Goal: Check status: Check status

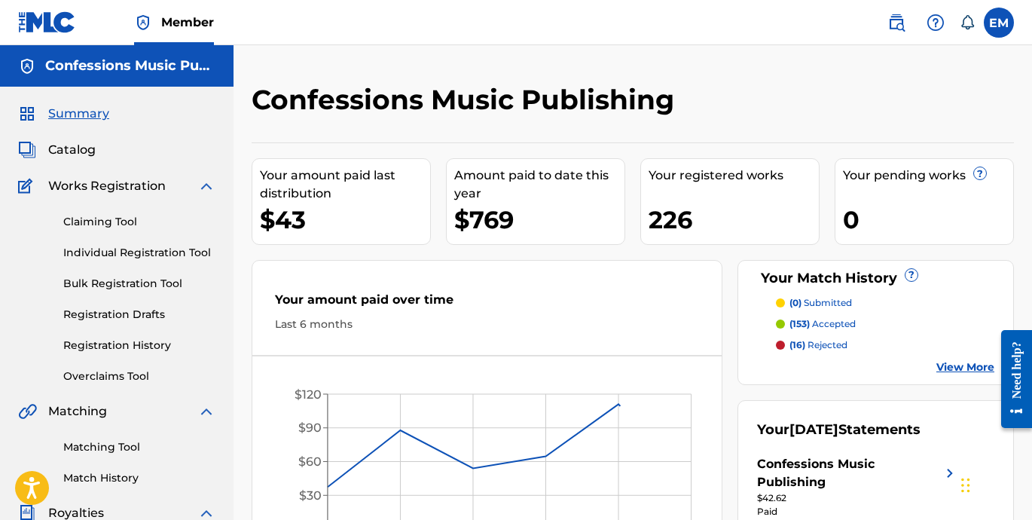
click at [77, 119] on span "Summary" at bounding box center [78, 114] width 61 height 18
click at [75, 118] on span "Summary" at bounding box center [78, 114] width 61 height 18
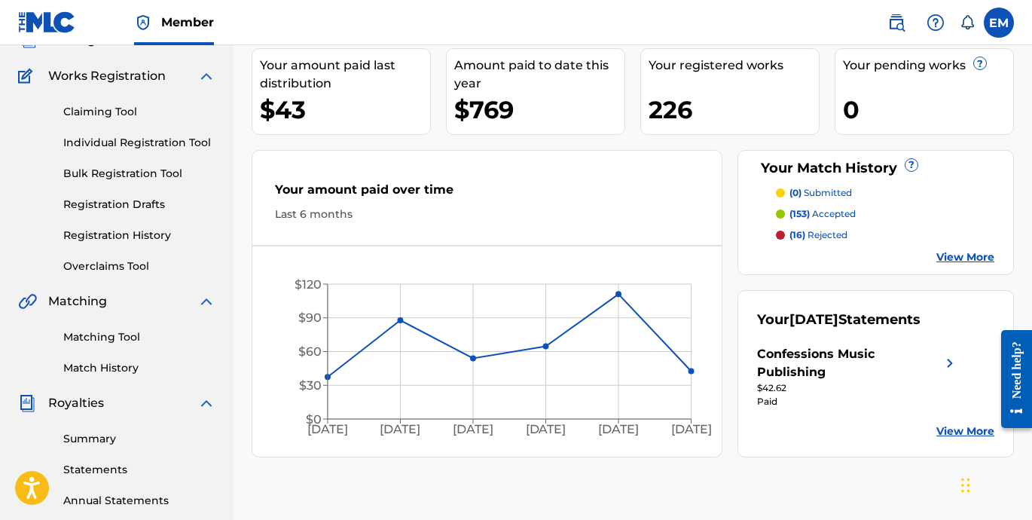
scroll to position [115, 0]
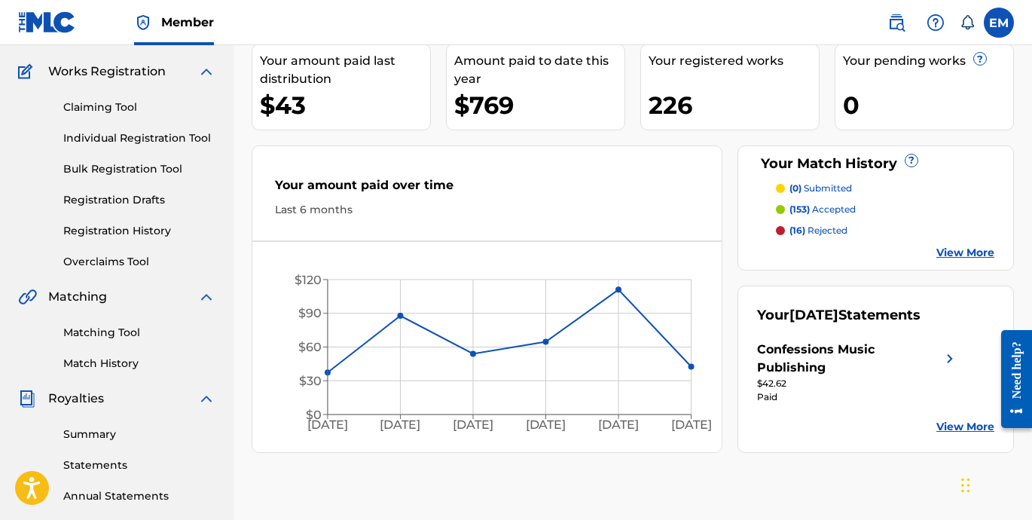
click at [966, 432] on link "View More" at bounding box center [965, 427] width 58 height 16
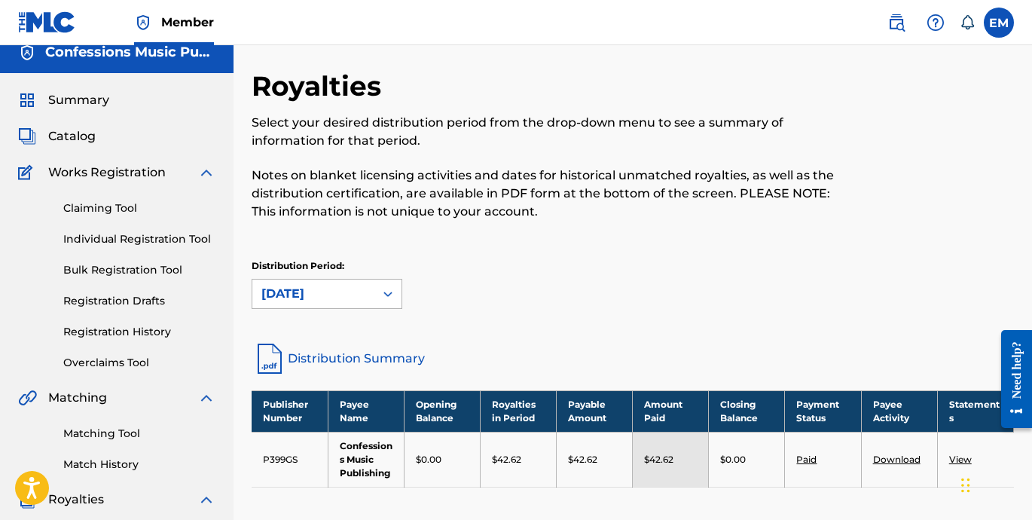
click at [331, 307] on div "[DATE]" at bounding box center [327, 294] width 151 height 30
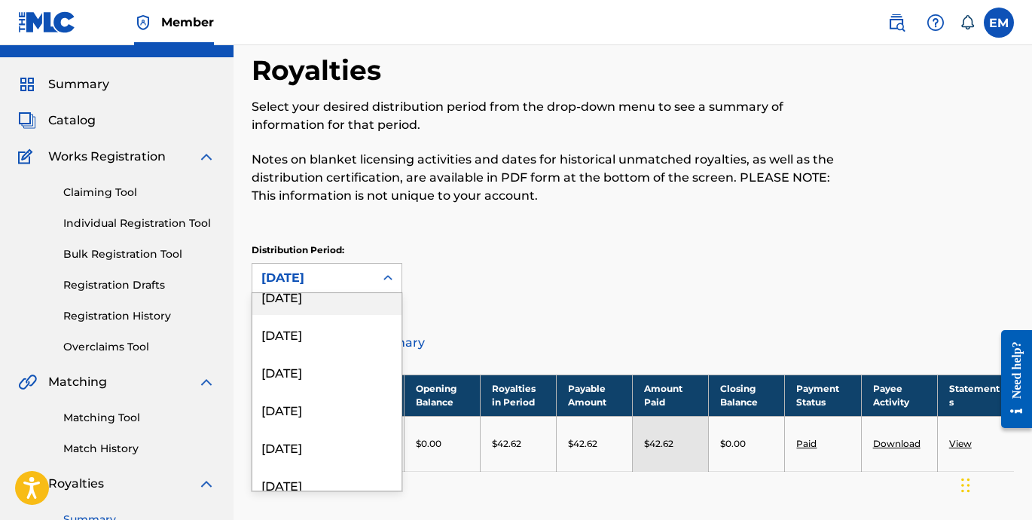
scroll to position [258, 0]
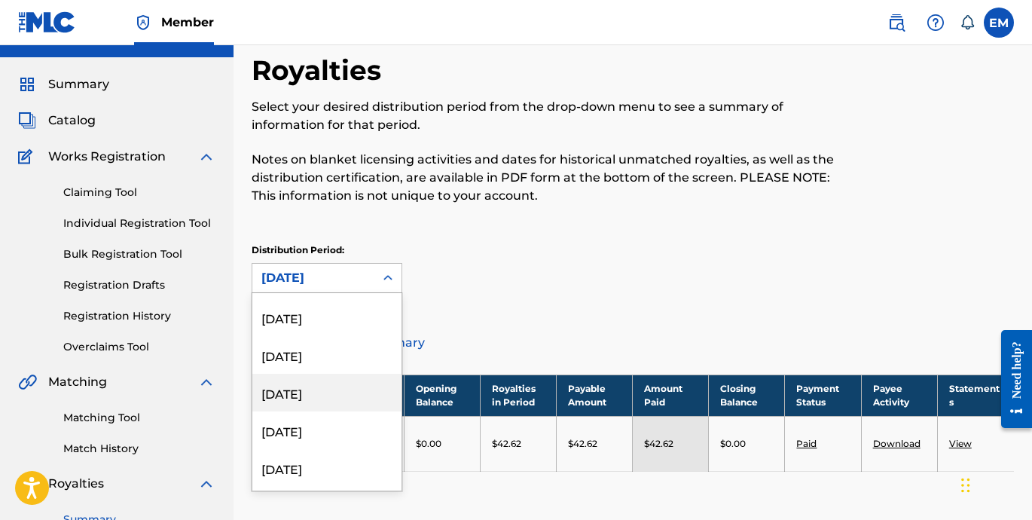
click at [290, 396] on div "[DATE]" at bounding box center [326, 393] width 149 height 38
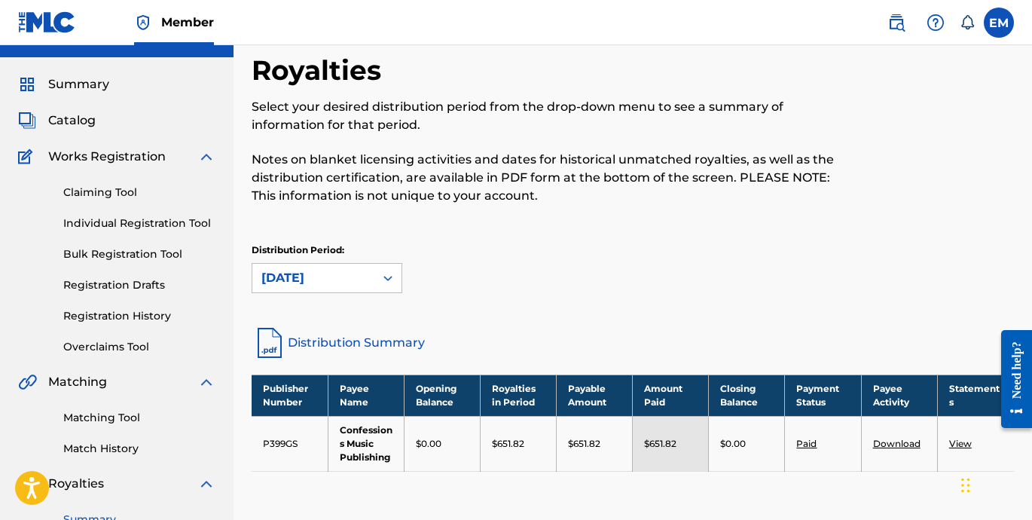
click at [331, 278] on div "[DATE]" at bounding box center [313, 278] width 104 height 18
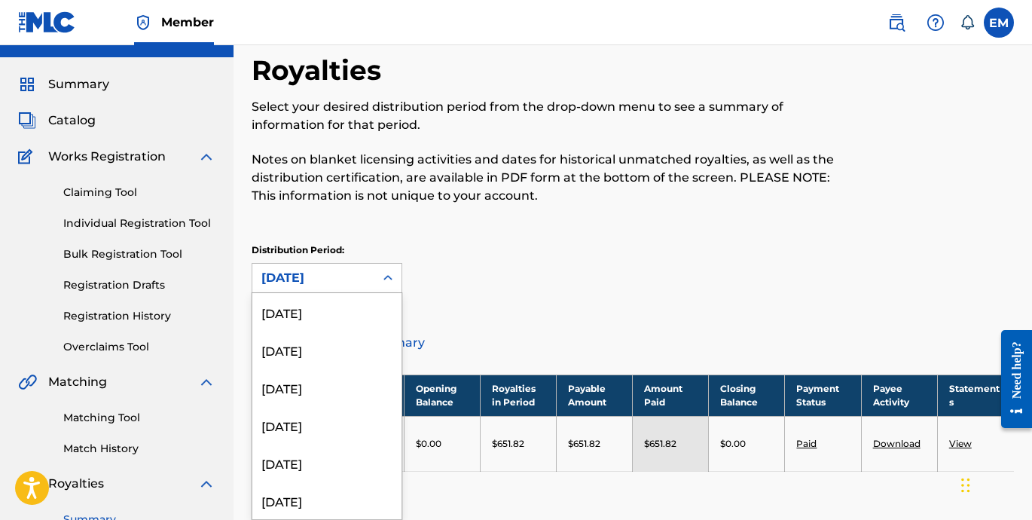
scroll to position [163, 0]
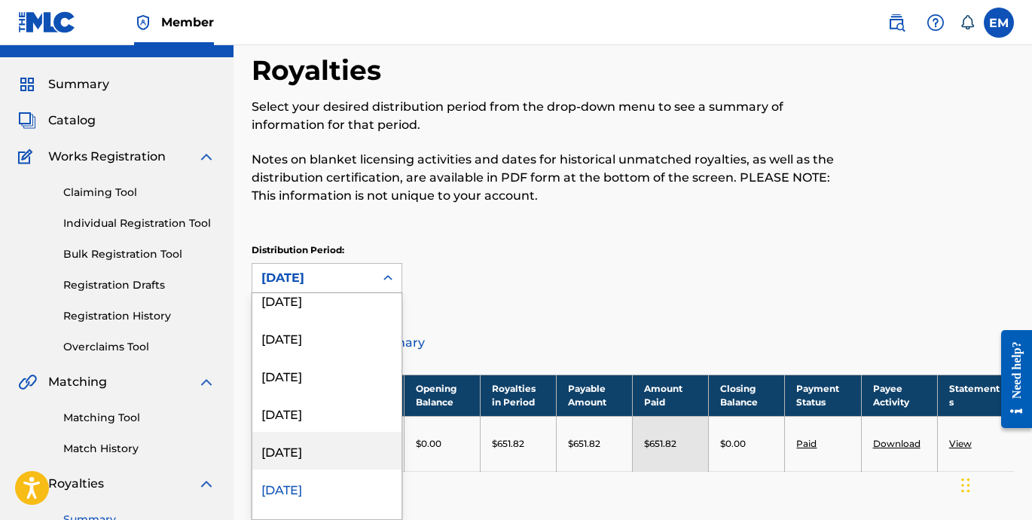
click at [307, 452] on div "[DATE]" at bounding box center [326, 451] width 149 height 38
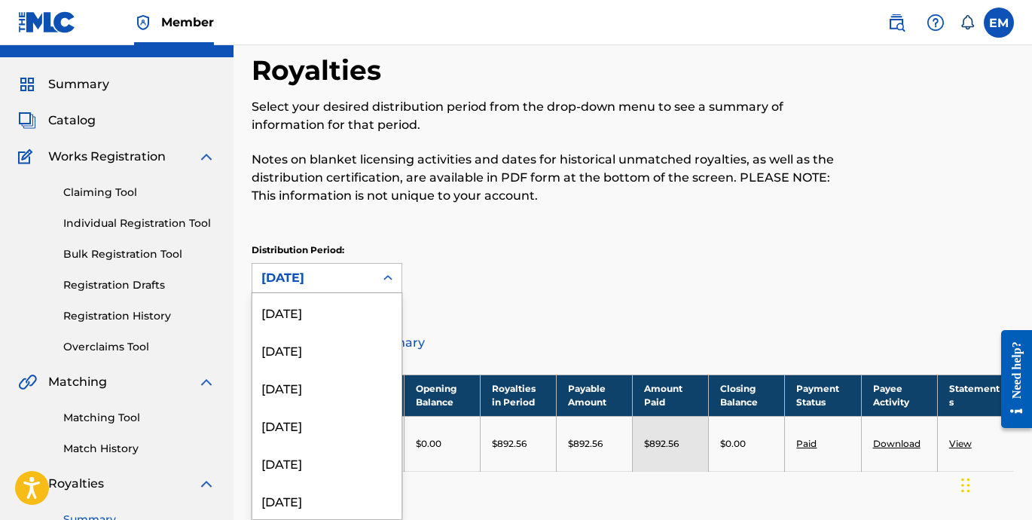
click at [388, 280] on icon at bounding box center [387, 277] width 15 height 15
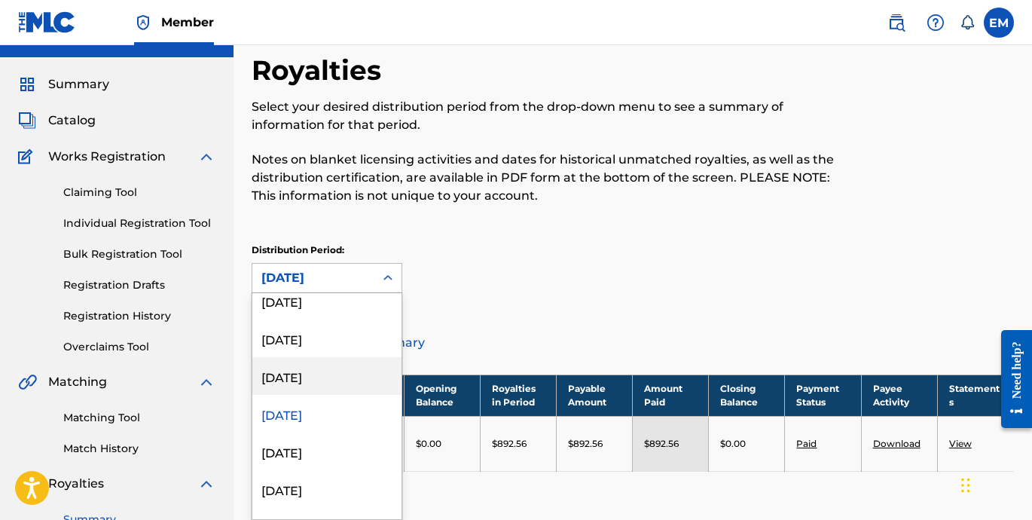
scroll to position [204, 0]
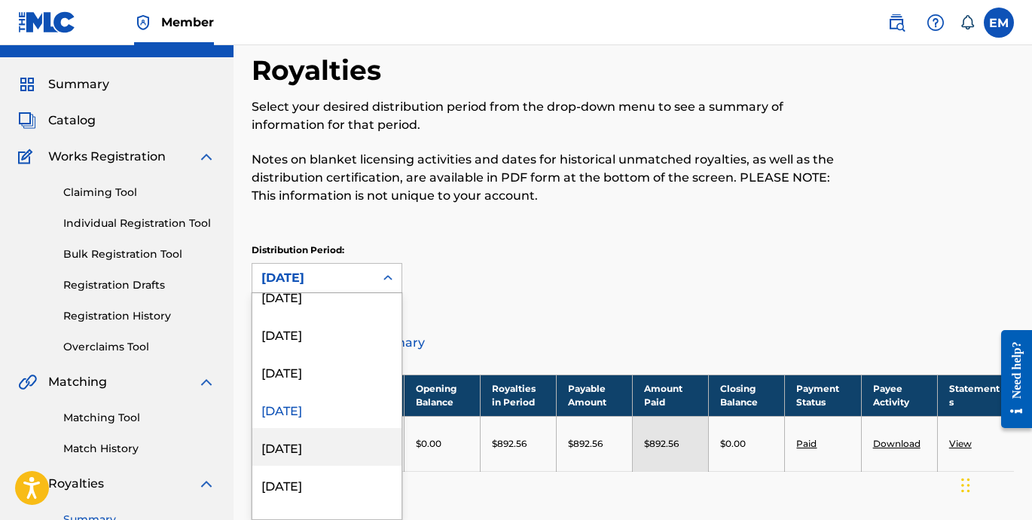
click at [283, 447] on div "[DATE]" at bounding box center [326, 447] width 149 height 38
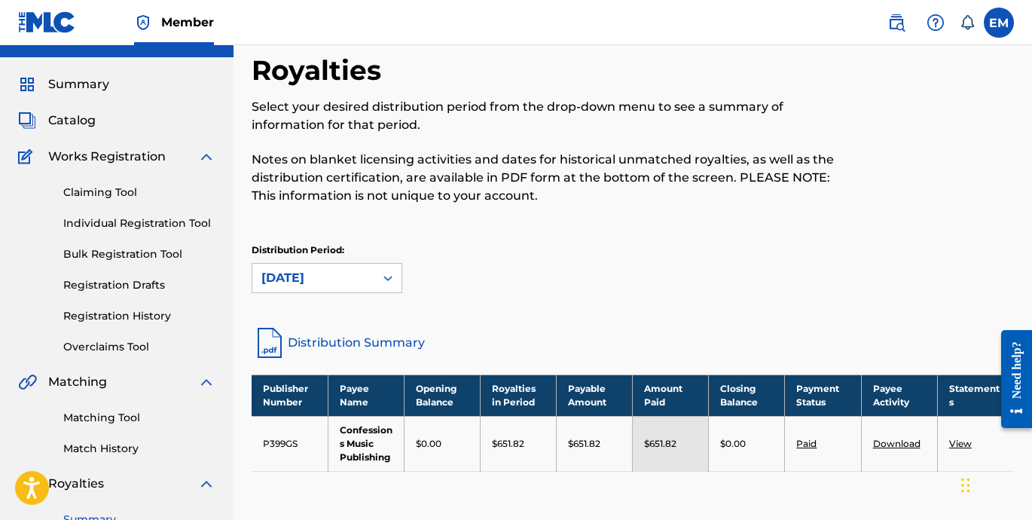
scroll to position [48, 0]
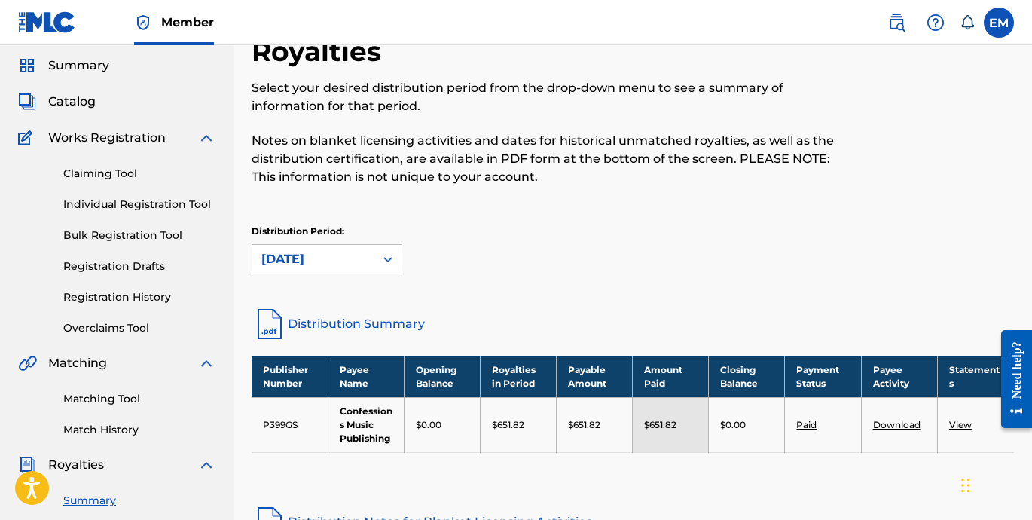
click at [580, 423] on p "$651.82" at bounding box center [584, 425] width 32 height 14
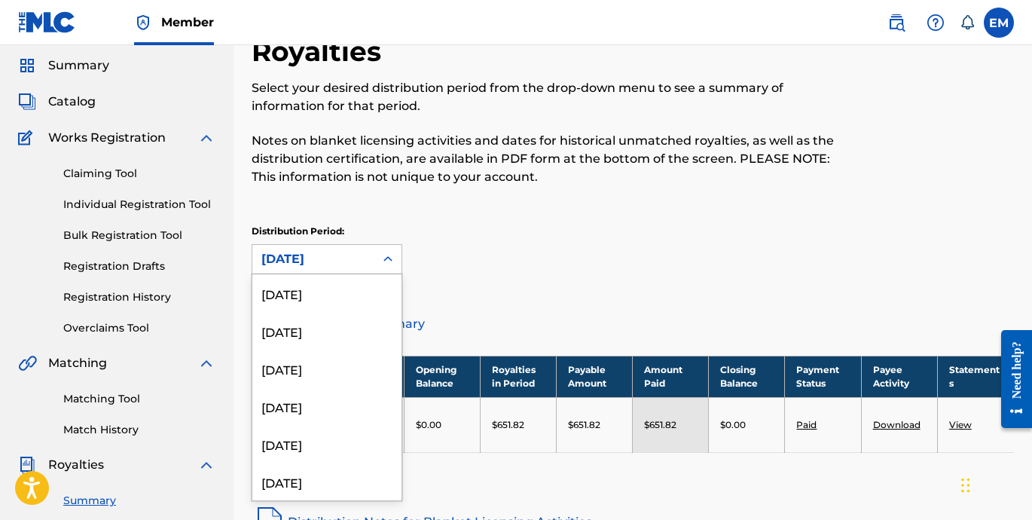
click at [322, 259] on div "[DATE]" at bounding box center [313, 259] width 104 height 18
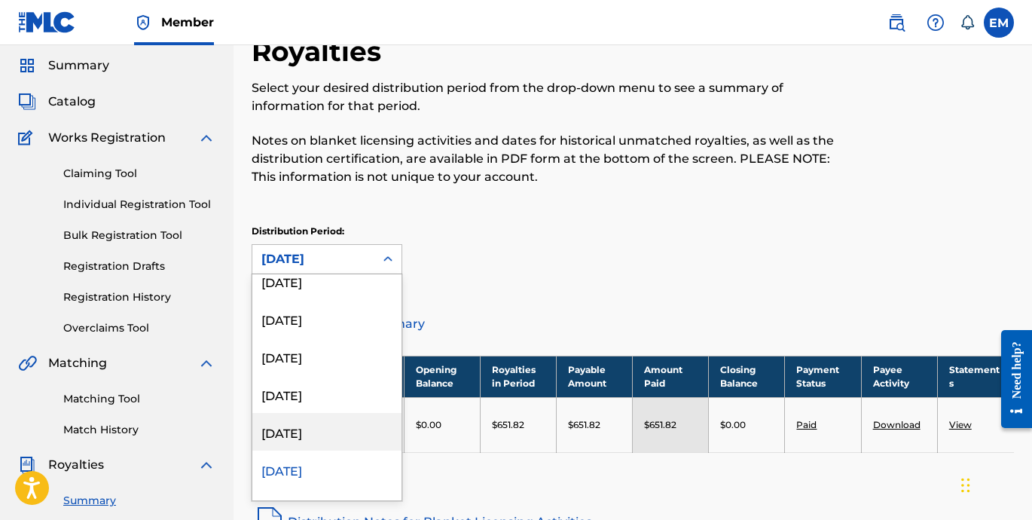
click at [286, 428] on div "[DATE]" at bounding box center [326, 432] width 149 height 38
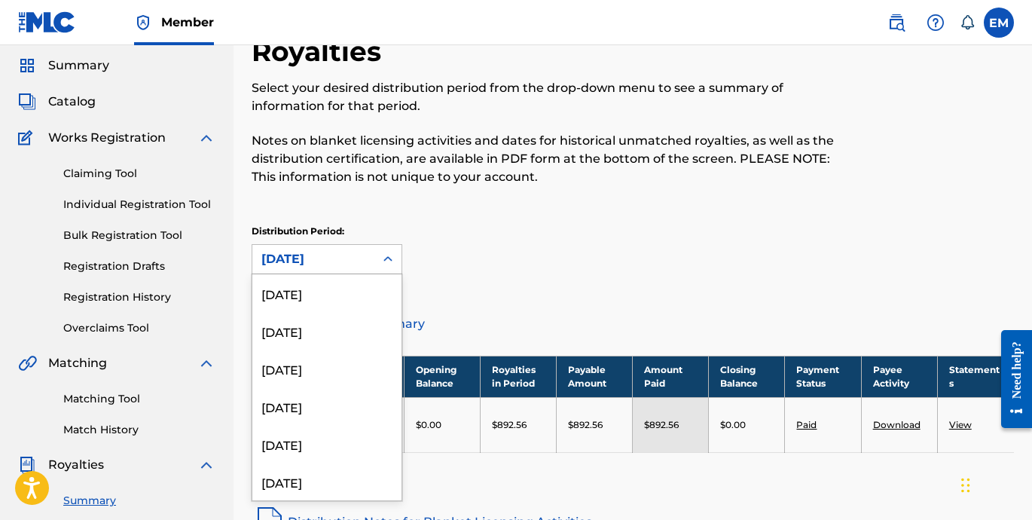
click at [379, 252] on div at bounding box center [387, 259] width 27 height 27
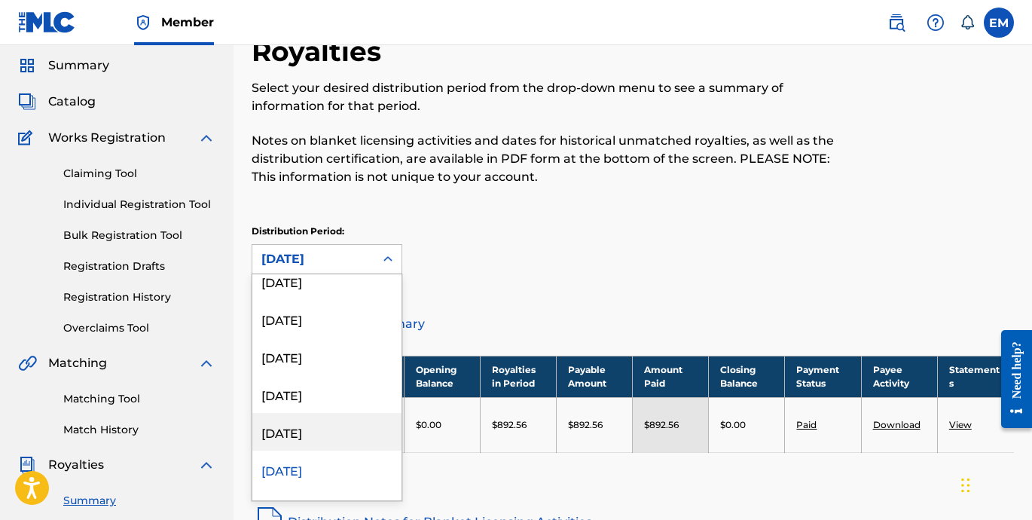
scroll to position [178, 0]
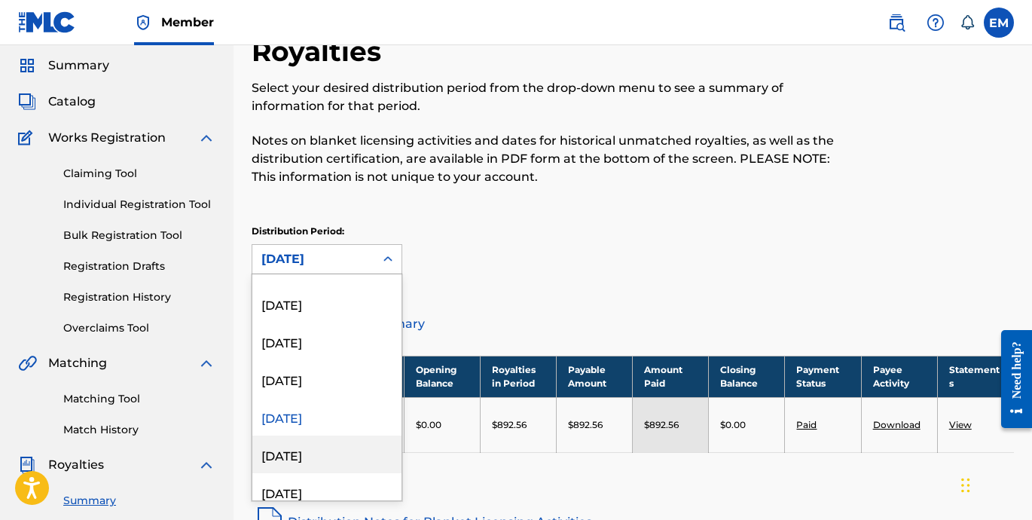
click at [313, 448] on div "[DATE]" at bounding box center [326, 454] width 149 height 38
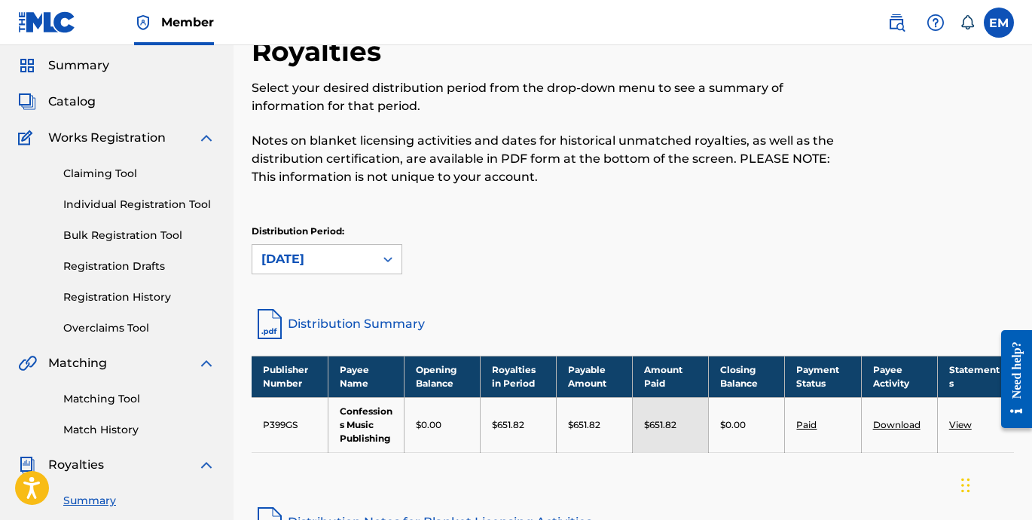
click at [316, 255] on div "[DATE]" at bounding box center [313, 259] width 104 height 18
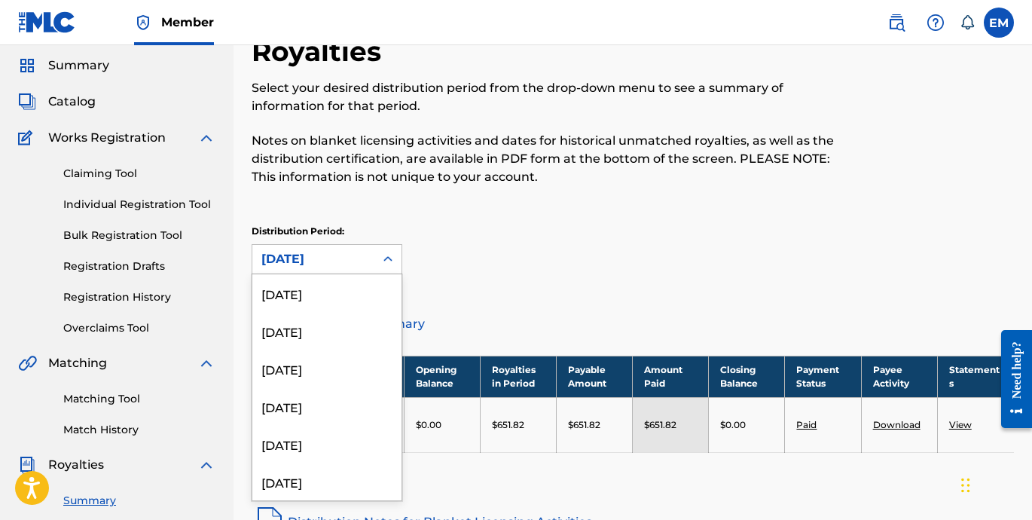
scroll to position [163, 0]
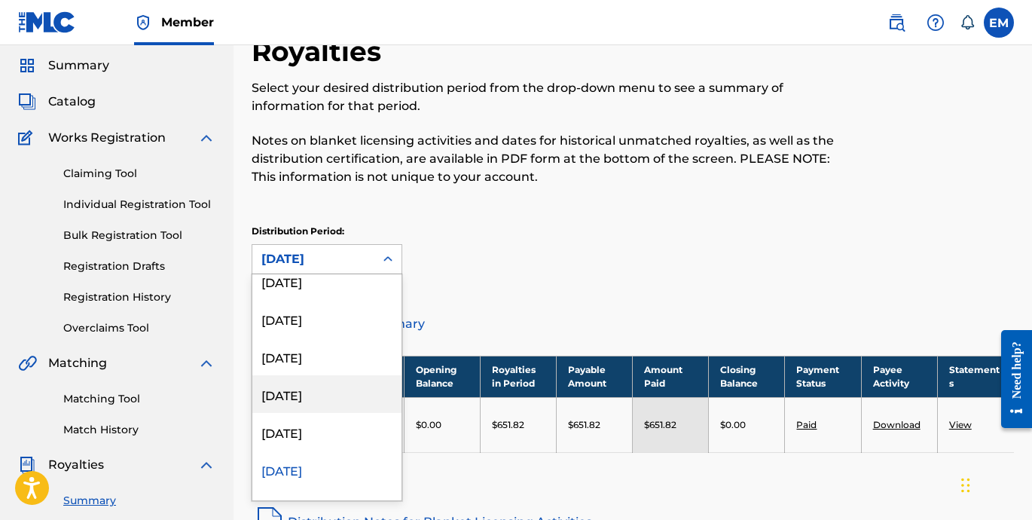
click at [298, 395] on div "[DATE]" at bounding box center [326, 394] width 149 height 38
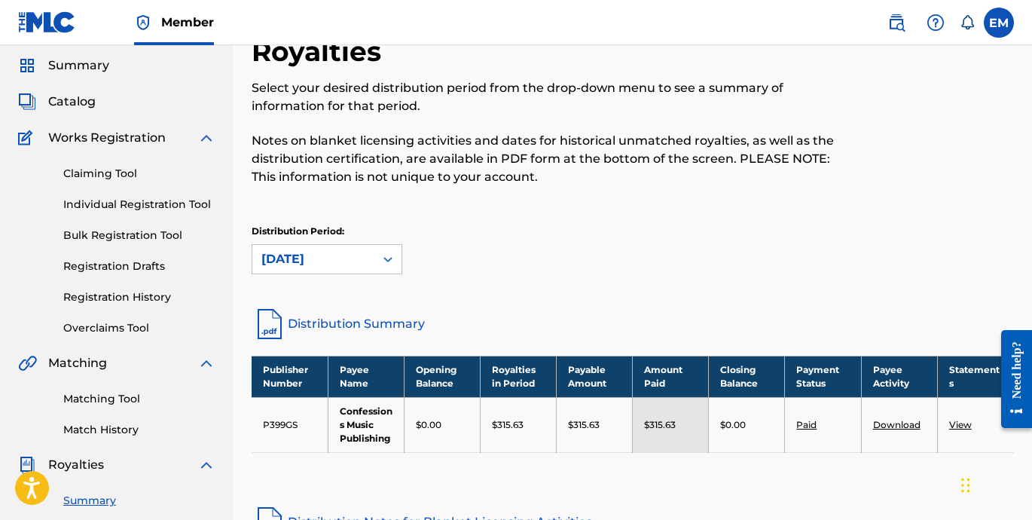
click at [322, 250] on div "[DATE]" at bounding box center [313, 259] width 104 height 18
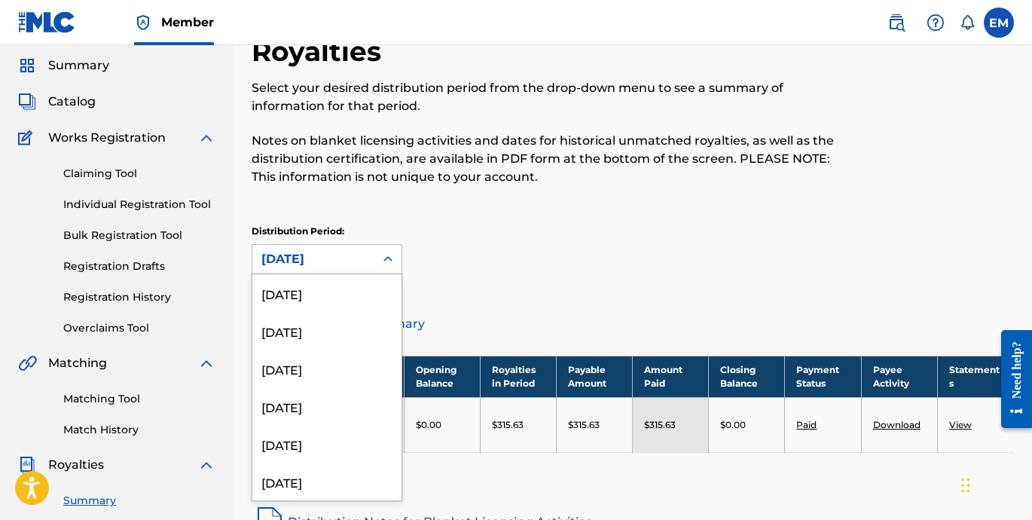
scroll to position [87, 0]
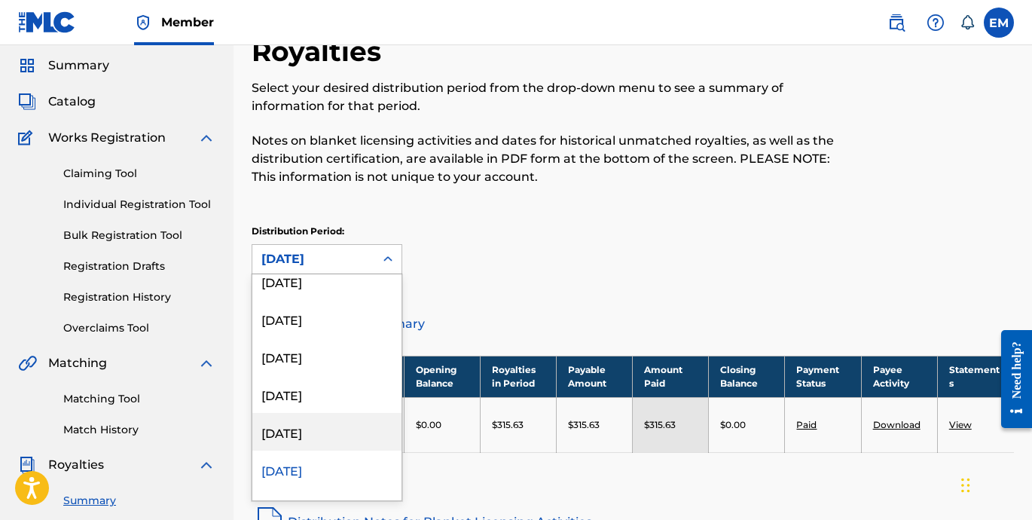
click at [311, 441] on div "[DATE]" at bounding box center [326, 432] width 149 height 38
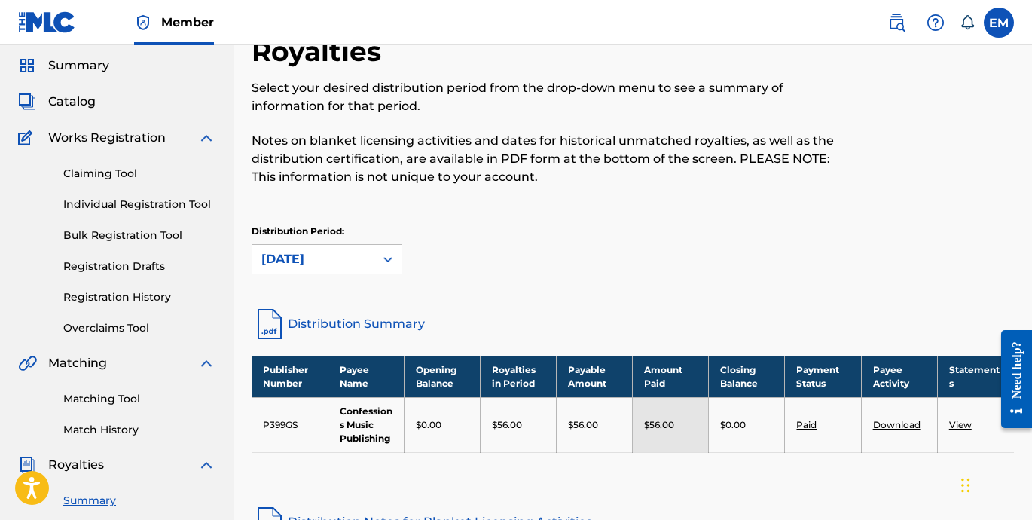
click at [362, 267] on div "[DATE]" at bounding box center [313, 259] width 104 height 18
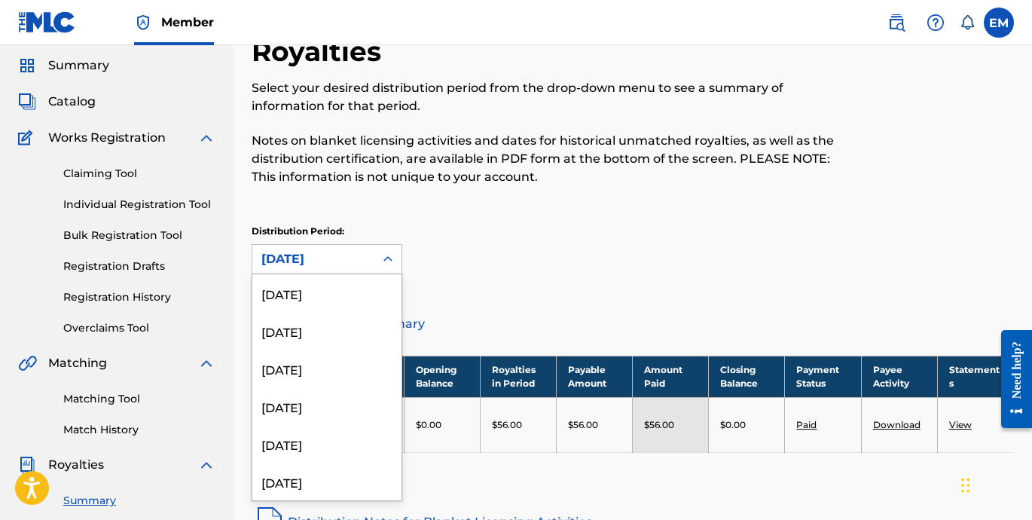
scroll to position [50, 0]
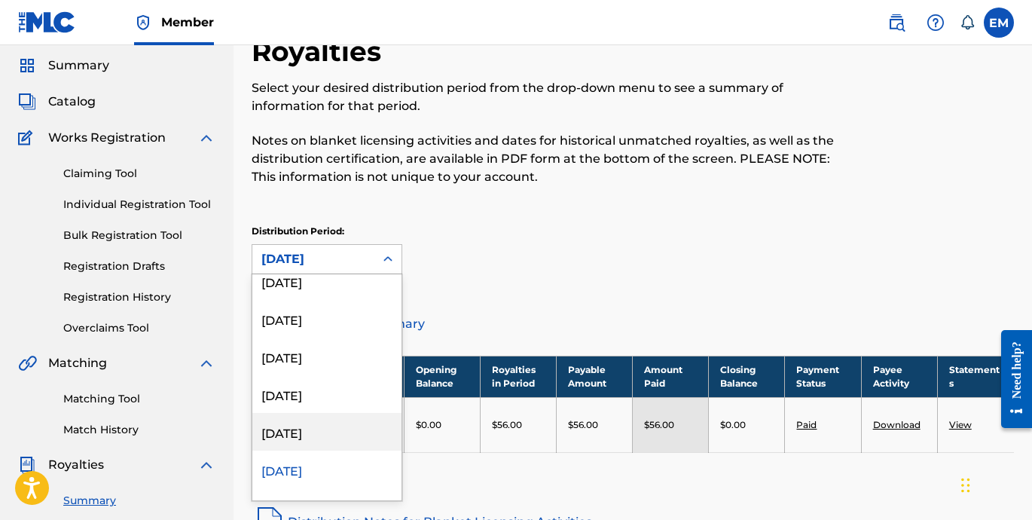
click at [306, 431] on div "[DATE]" at bounding box center [326, 432] width 149 height 38
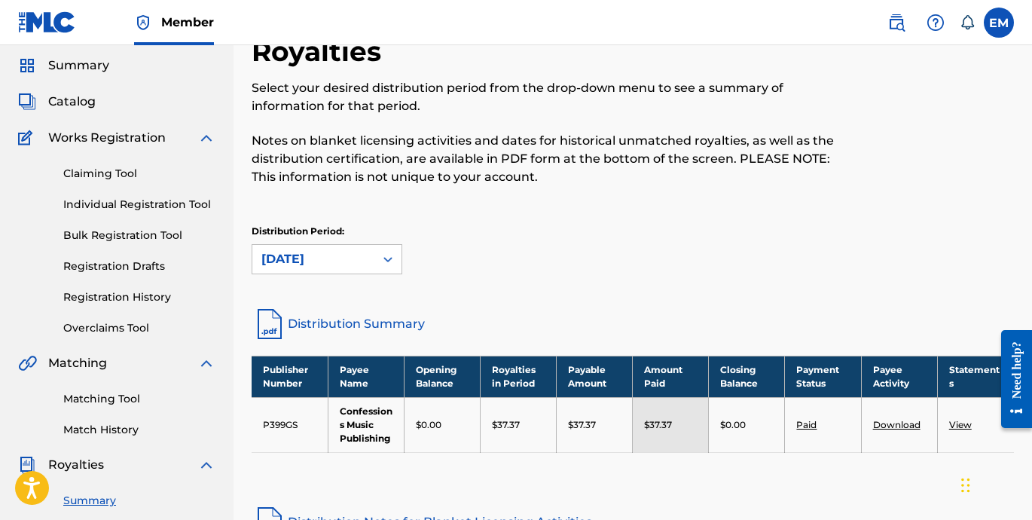
click at [342, 261] on div "[DATE]" at bounding box center [313, 259] width 104 height 18
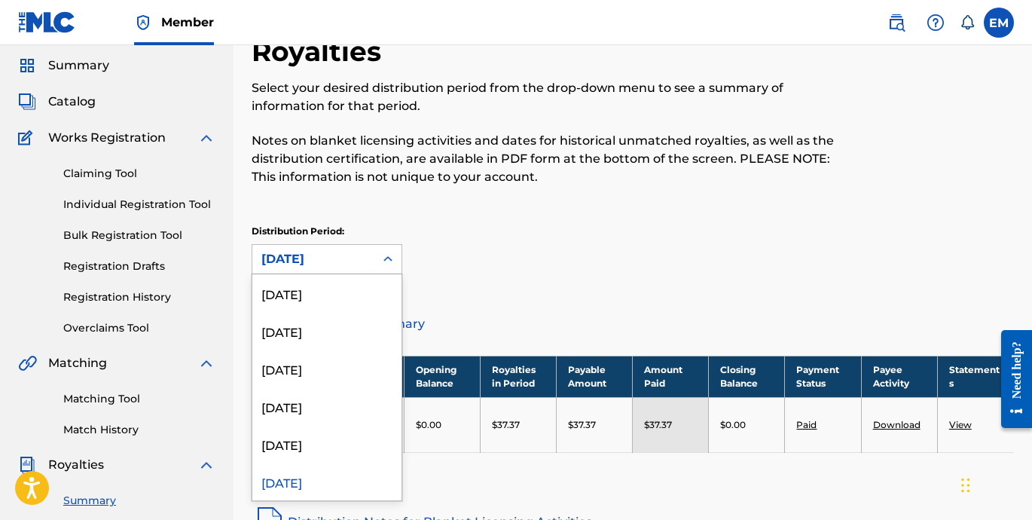
scroll to position [12, 0]
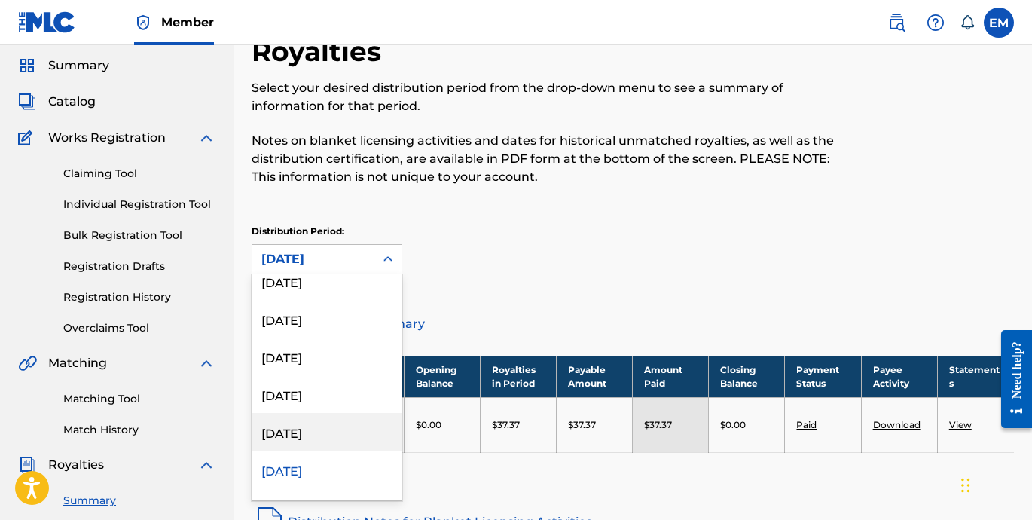
click at [296, 429] on div "[DATE]" at bounding box center [326, 432] width 149 height 38
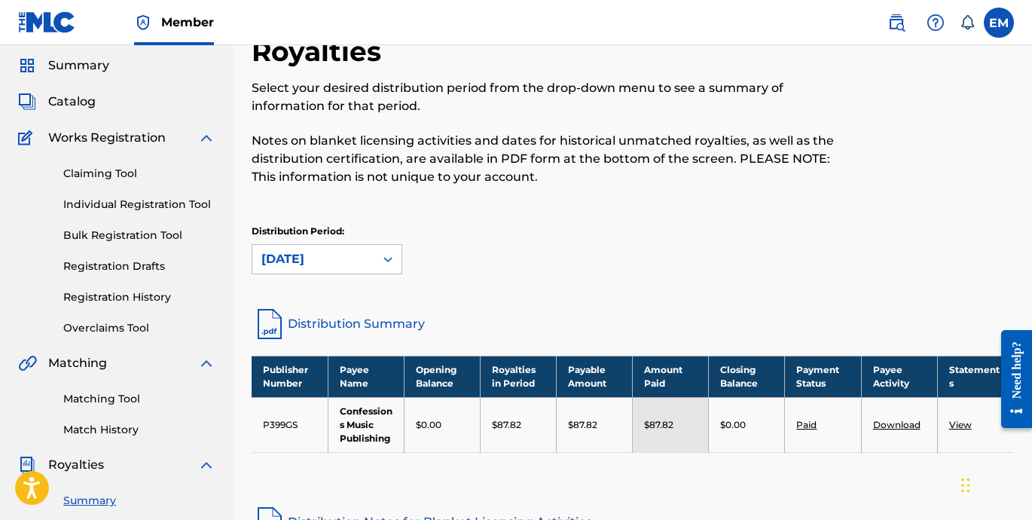
click at [367, 258] on div "[DATE]" at bounding box center [313, 259] width 122 height 29
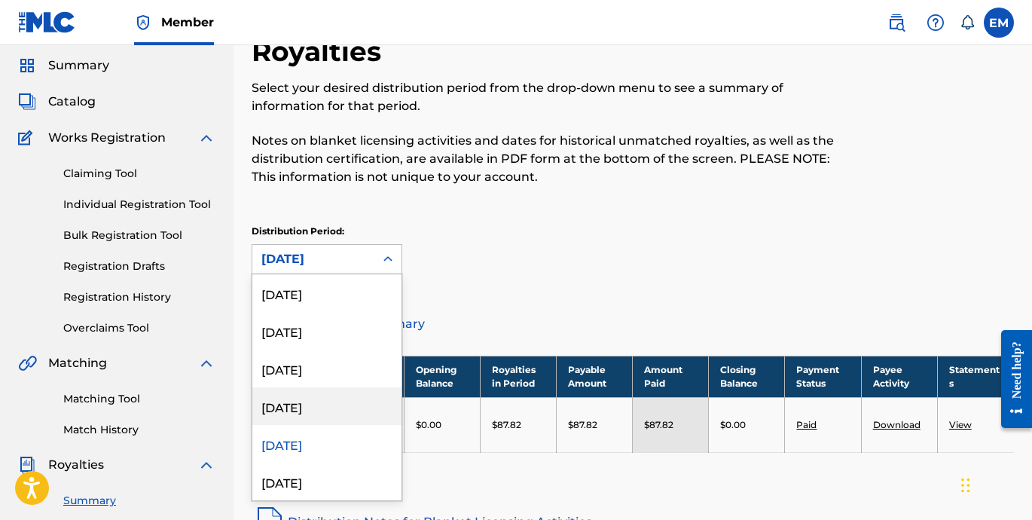
click at [310, 416] on div "[DATE]" at bounding box center [326, 406] width 149 height 38
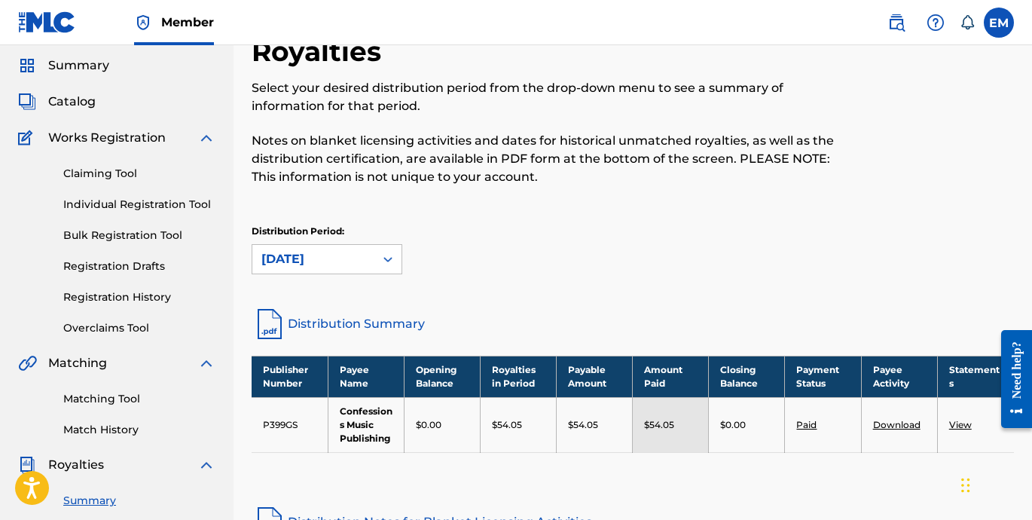
click at [322, 250] on div "[DATE]" at bounding box center [313, 259] width 104 height 18
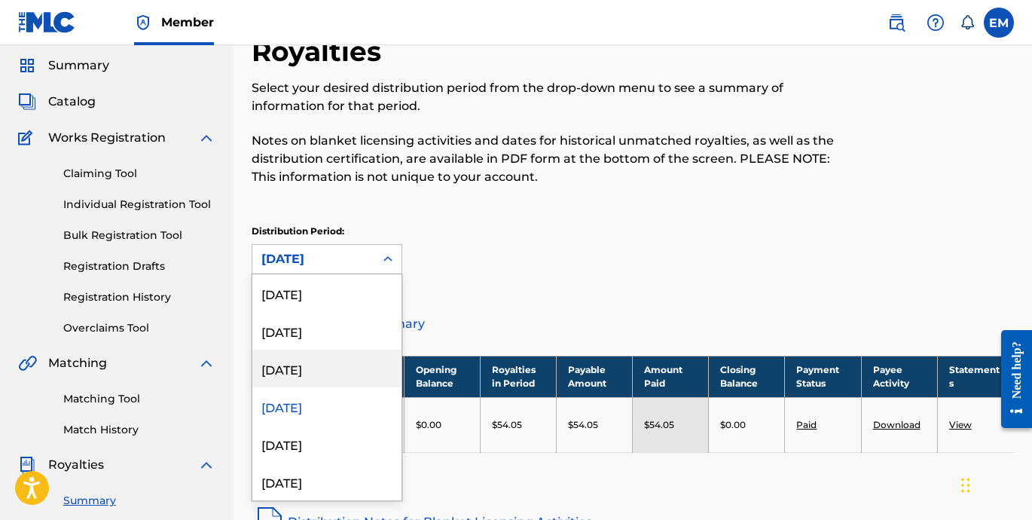
click at [289, 373] on div "[DATE]" at bounding box center [326, 369] width 149 height 38
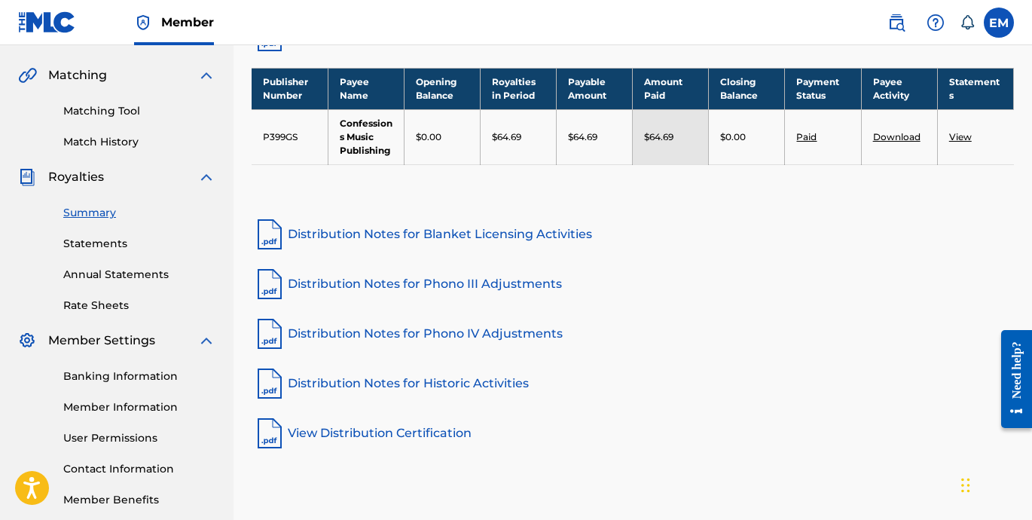
scroll to position [0, 0]
